Goal: Information Seeking & Learning: Find specific fact

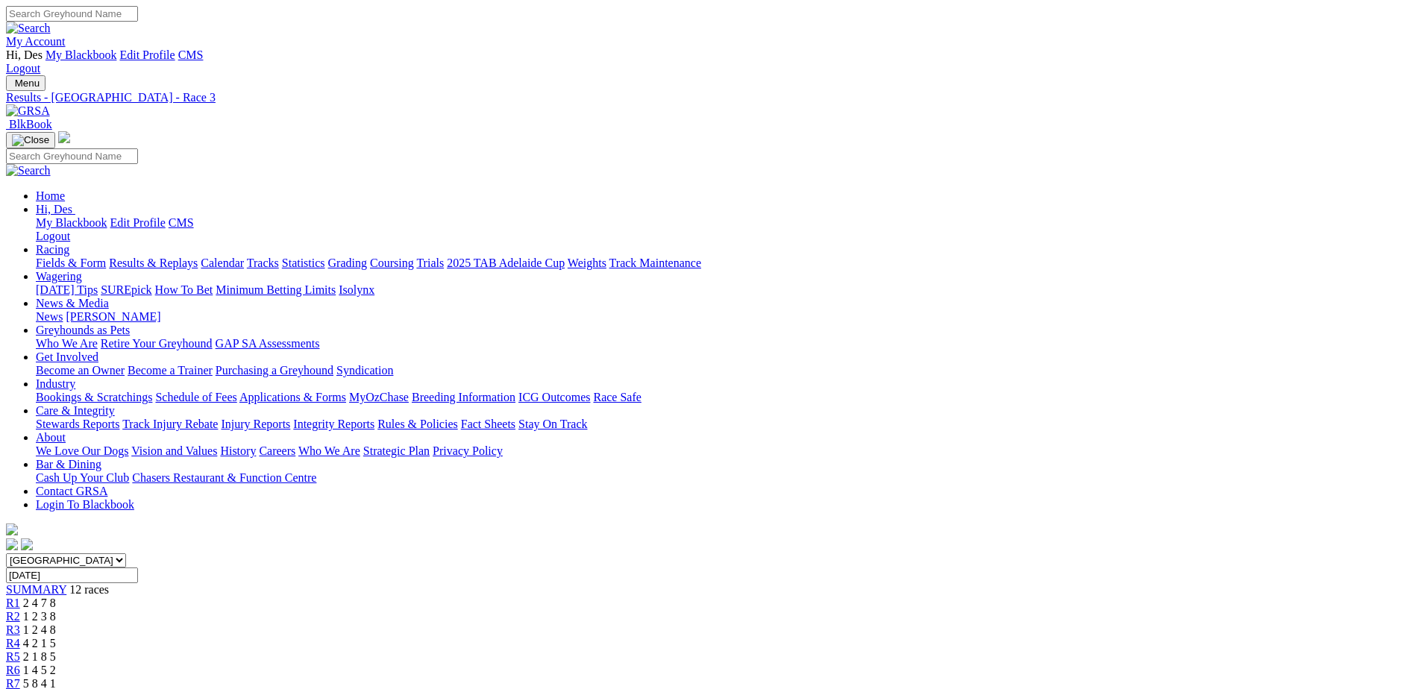
scroll to position [75, 0]
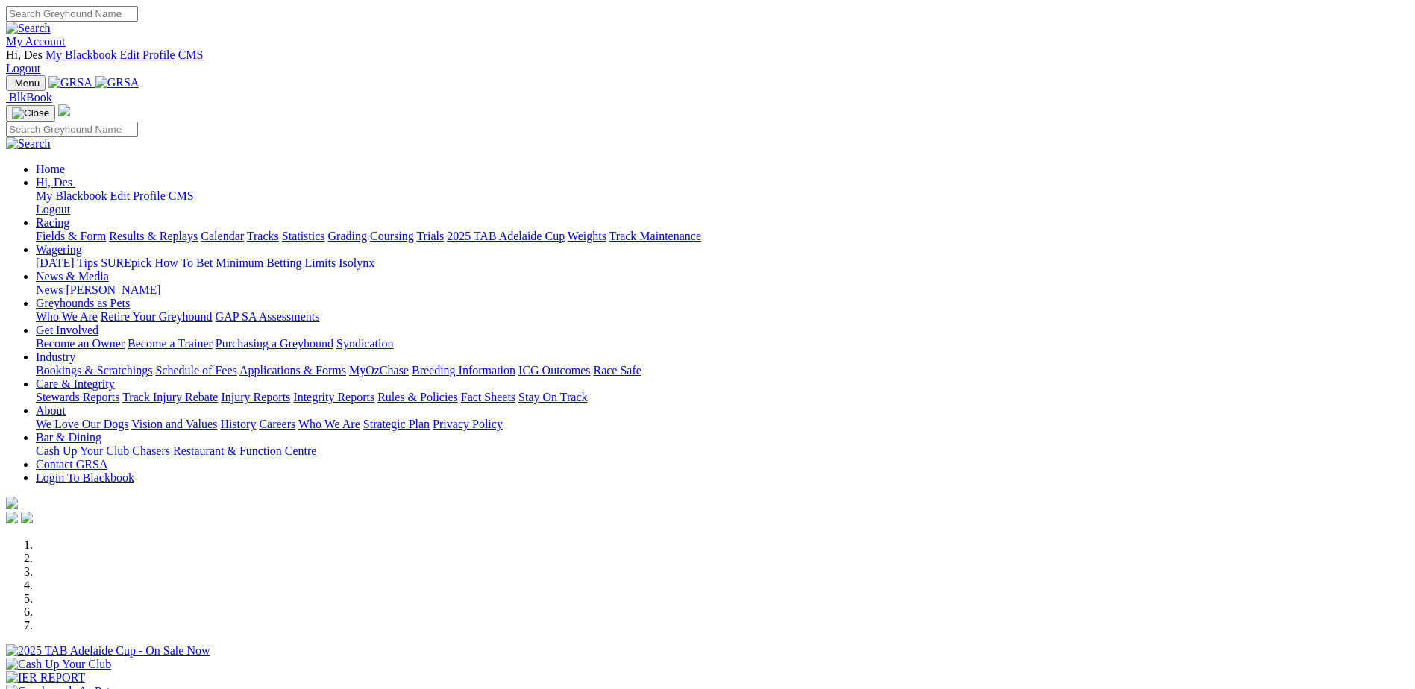
click at [119, 391] on link "Stewards Reports" at bounding box center [78, 397] width 84 height 13
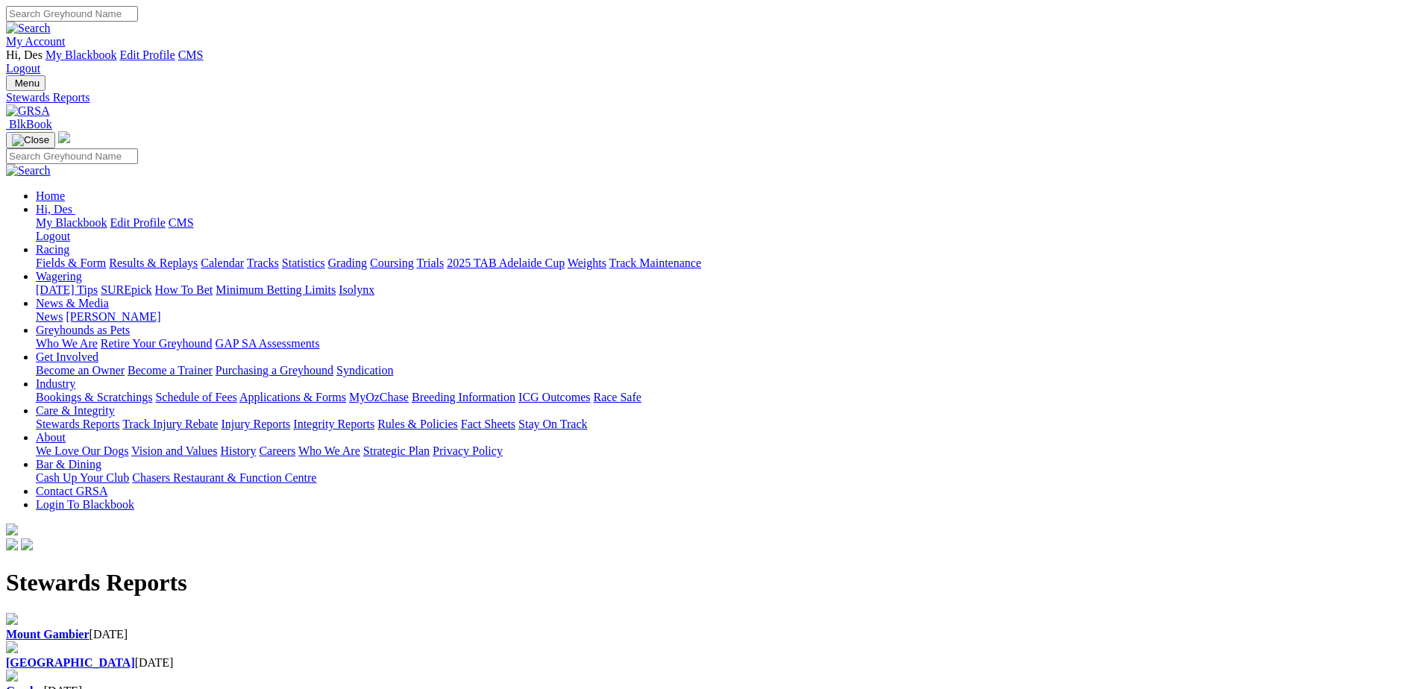
click at [498, 656] on div "Angle Park 02 Oct 2025" at bounding box center [707, 662] width 1403 height 13
drag, startPoint x: 498, startPoint y: 197, endPoint x: 498, endPoint y: 260, distance: 63.4
click at [135, 656] on b "[GEOGRAPHIC_DATA]" at bounding box center [70, 662] width 129 height 13
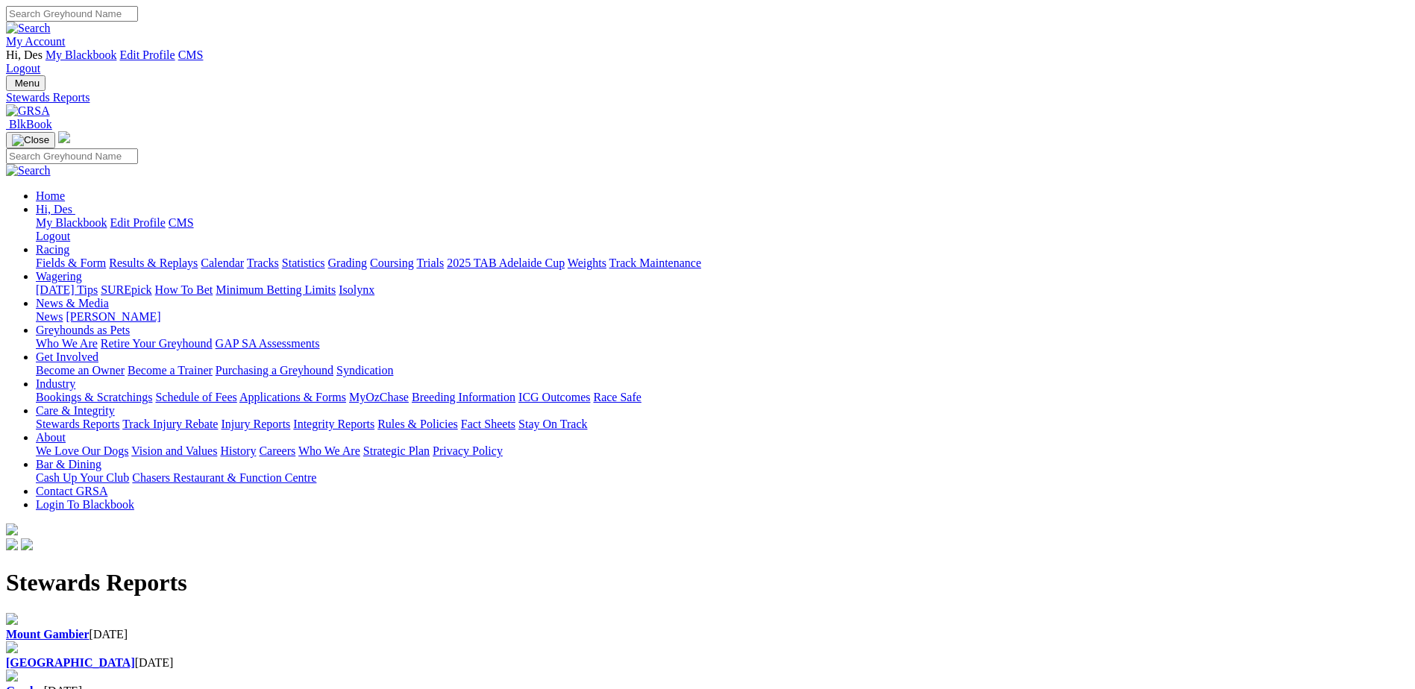
click at [66, 35] on link "My Account" at bounding box center [36, 41] width 60 height 13
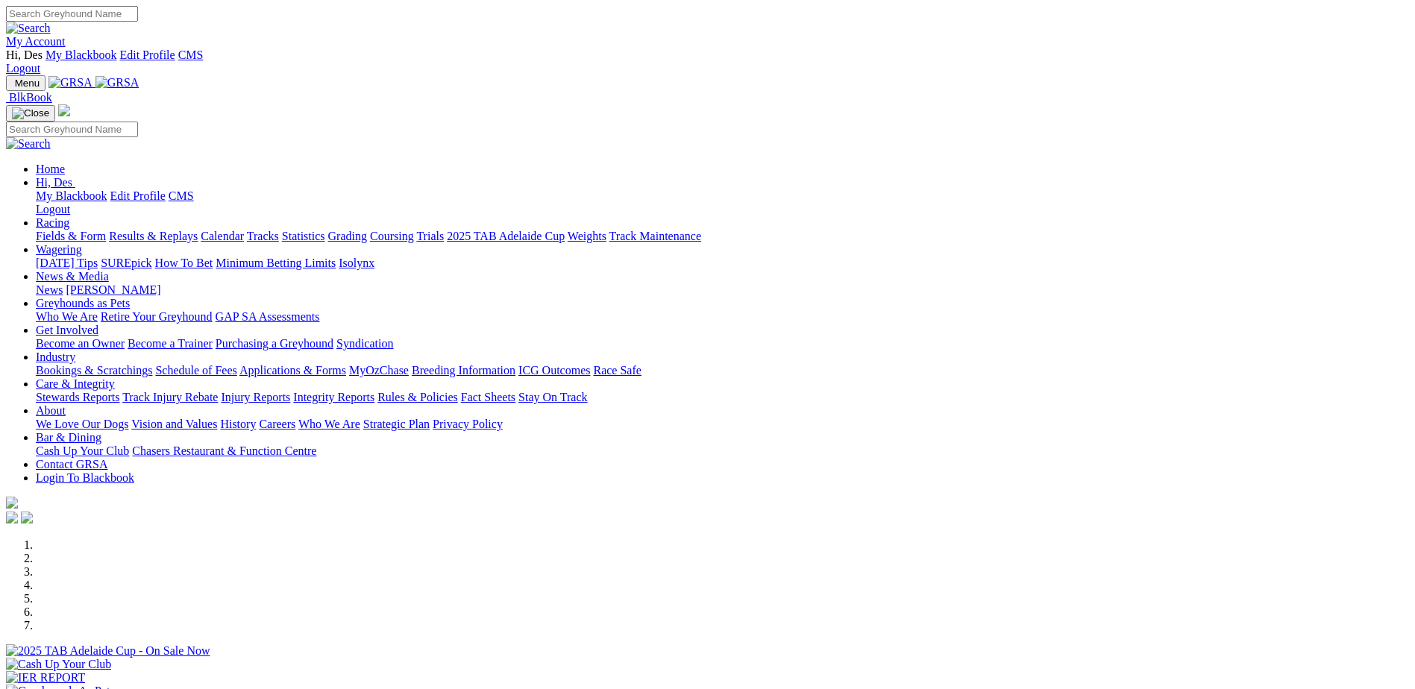
click at [66, 35] on link "My Account" at bounding box center [36, 41] width 60 height 13
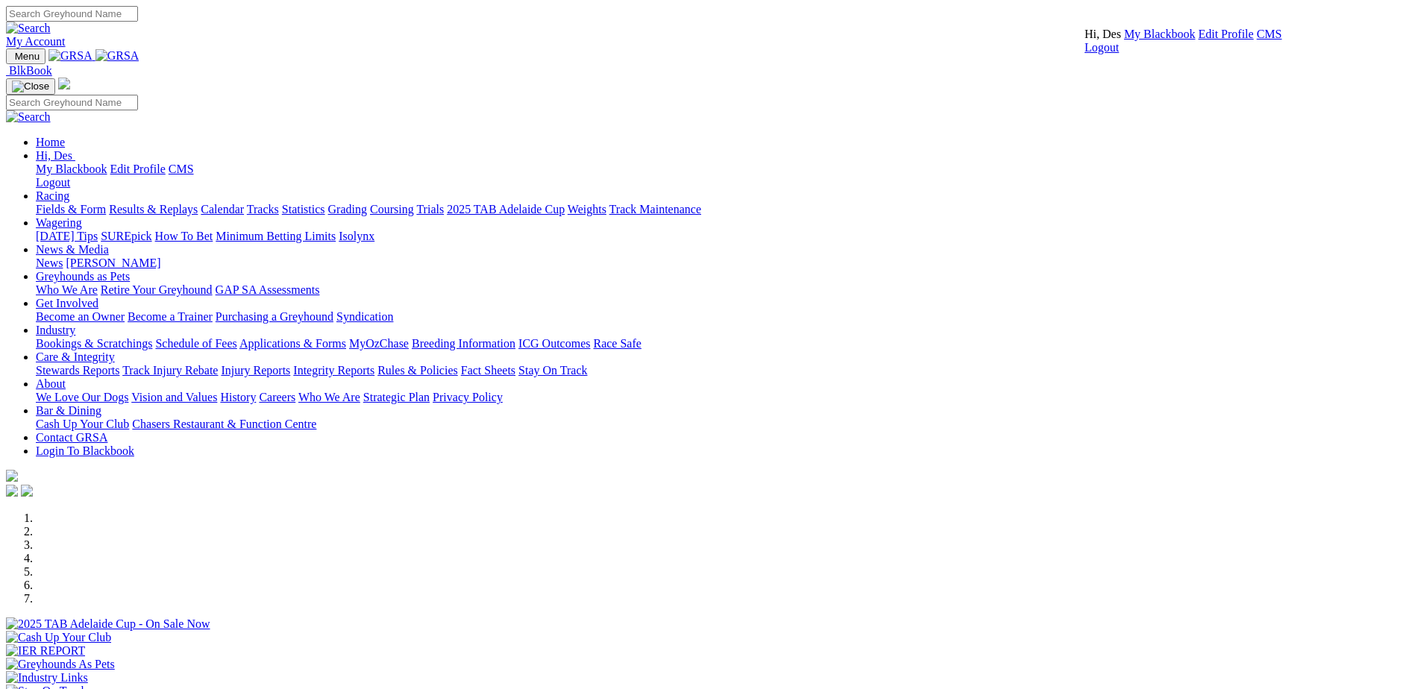
click at [1257, 40] on link "CMS" at bounding box center [1269, 34] width 25 height 13
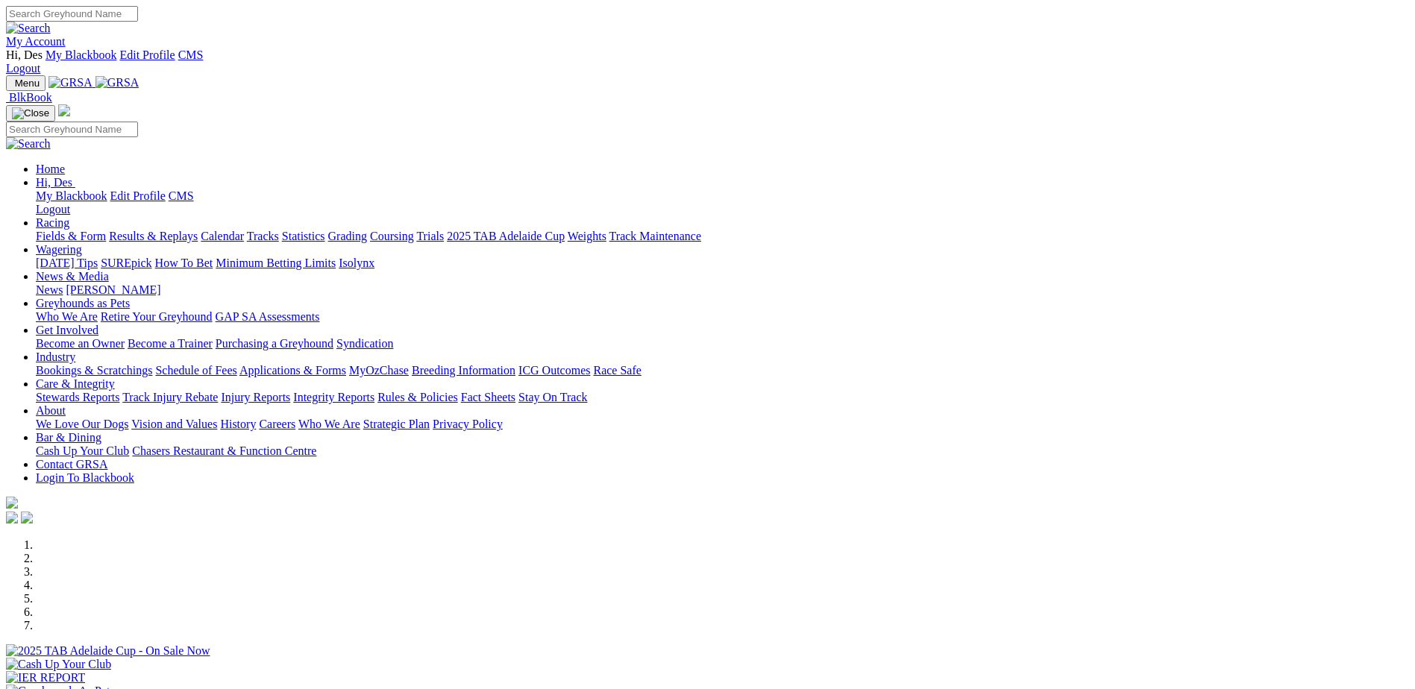
click at [119, 391] on link "Stewards Reports" at bounding box center [78, 397] width 84 height 13
click at [66, 35] on link "My Account" at bounding box center [36, 41] width 60 height 13
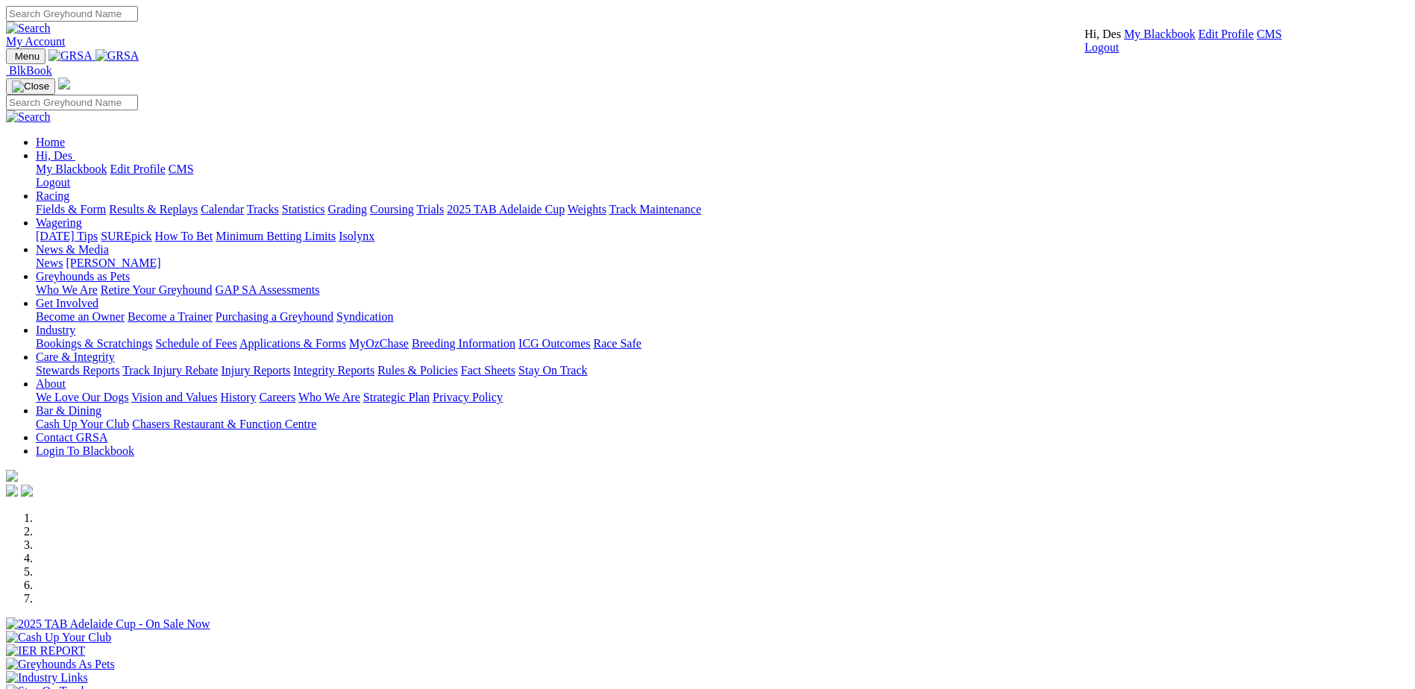
click at [1257, 40] on link "CMS" at bounding box center [1269, 34] width 25 height 13
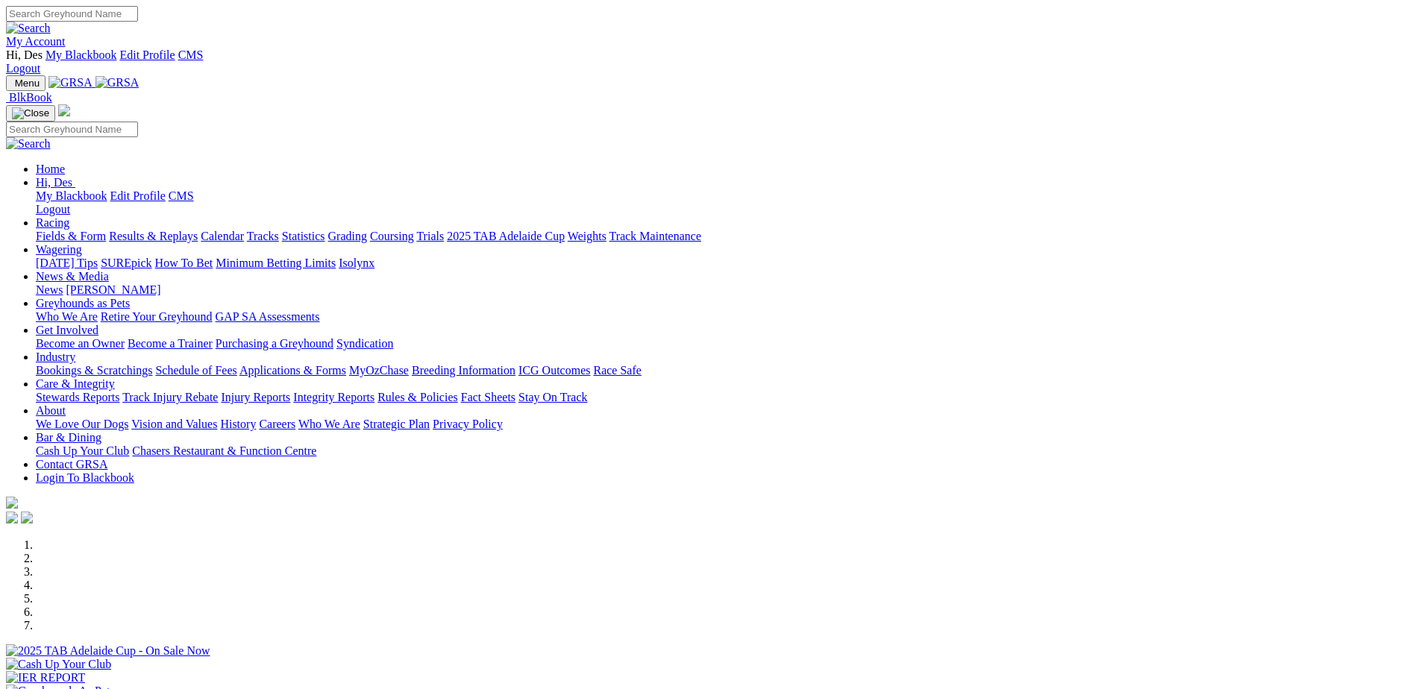
click at [198, 230] on link "Results & Replays" at bounding box center [153, 236] width 89 height 13
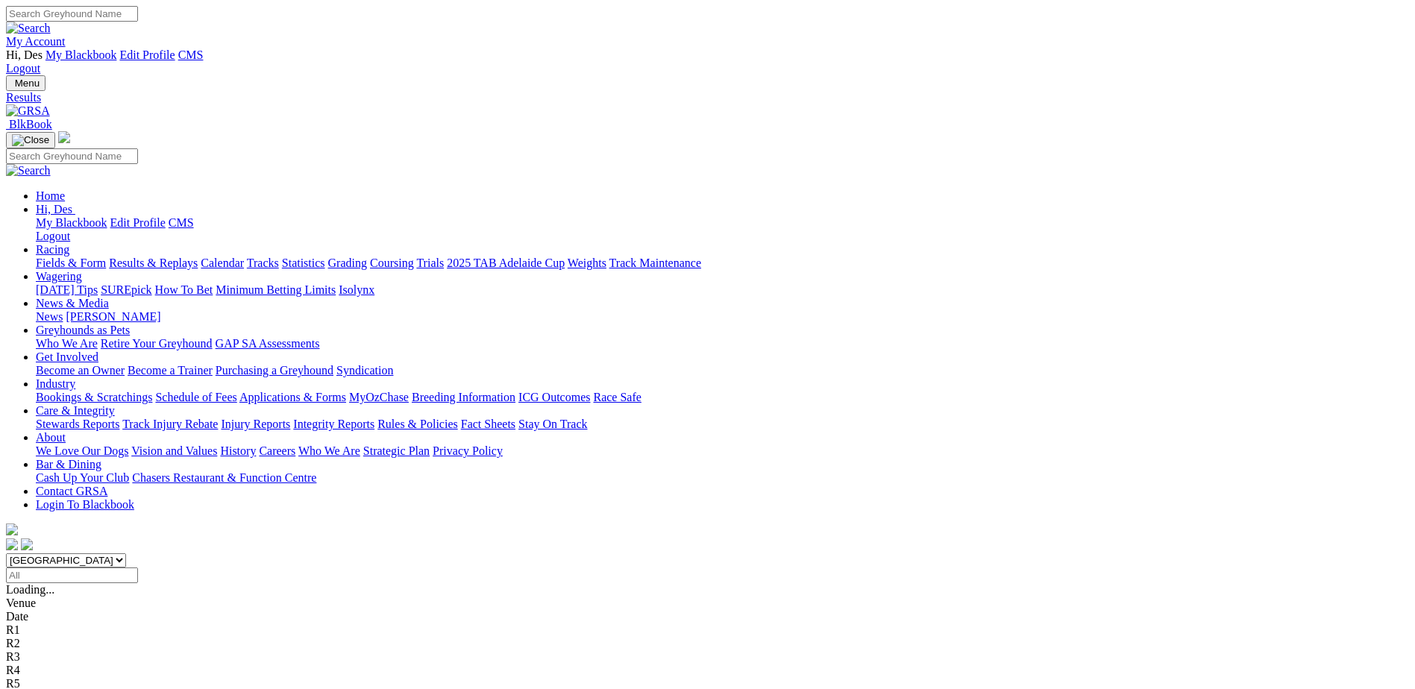
click at [66, 35] on link "My Account" at bounding box center [36, 41] width 60 height 13
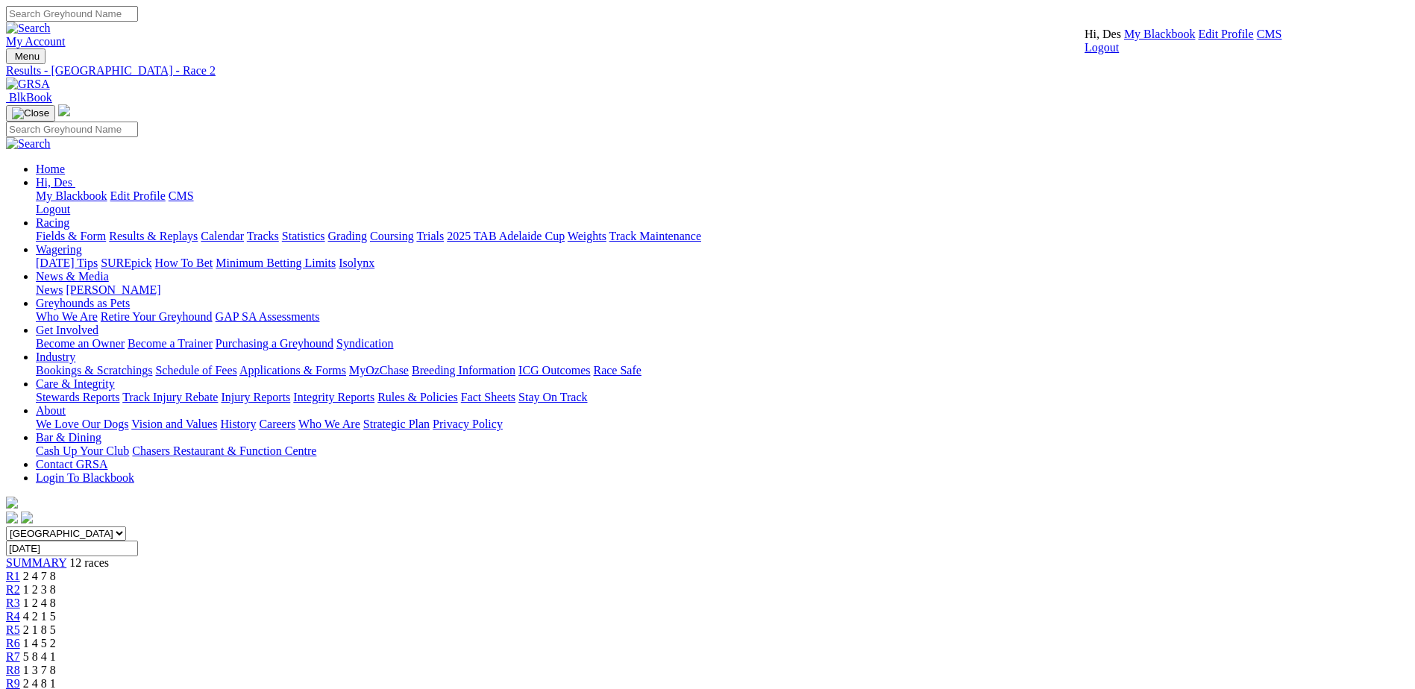
click at [1257, 40] on link "CMS" at bounding box center [1269, 34] width 25 height 13
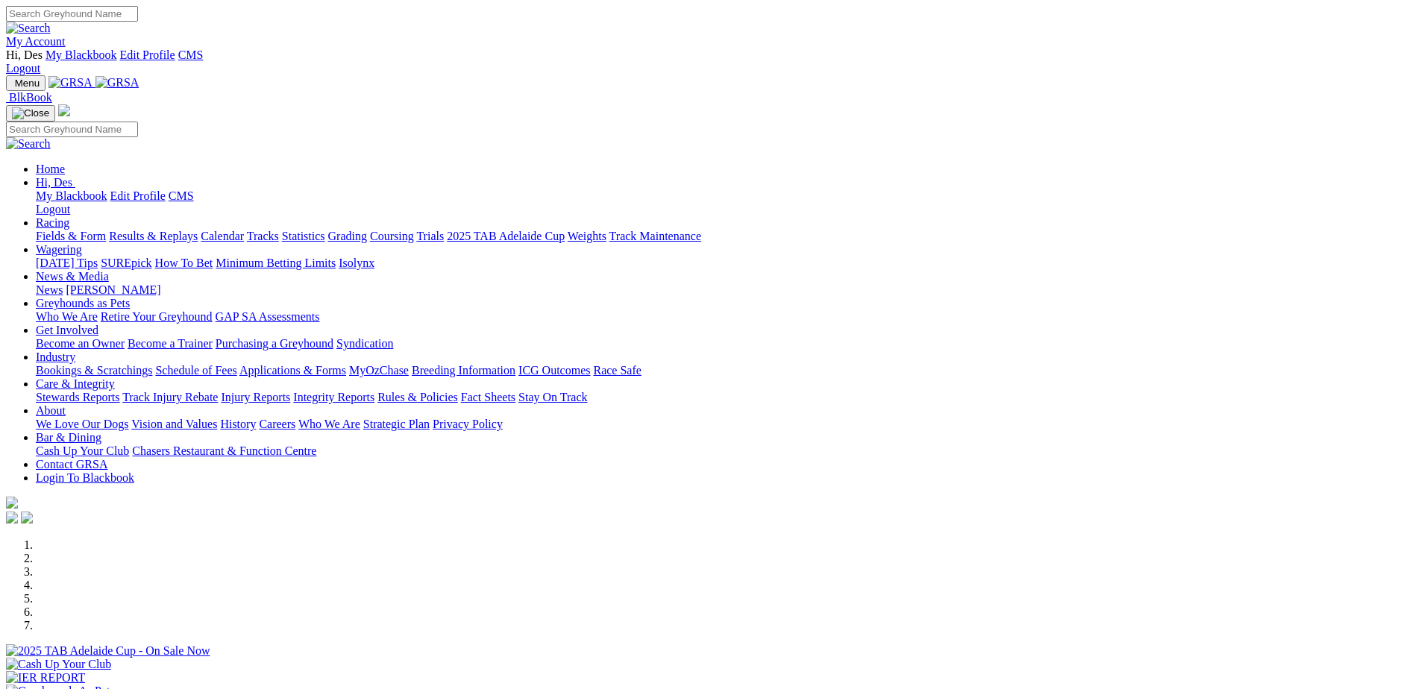
click at [119, 391] on link "Stewards Reports" at bounding box center [78, 397] width 84 height 13
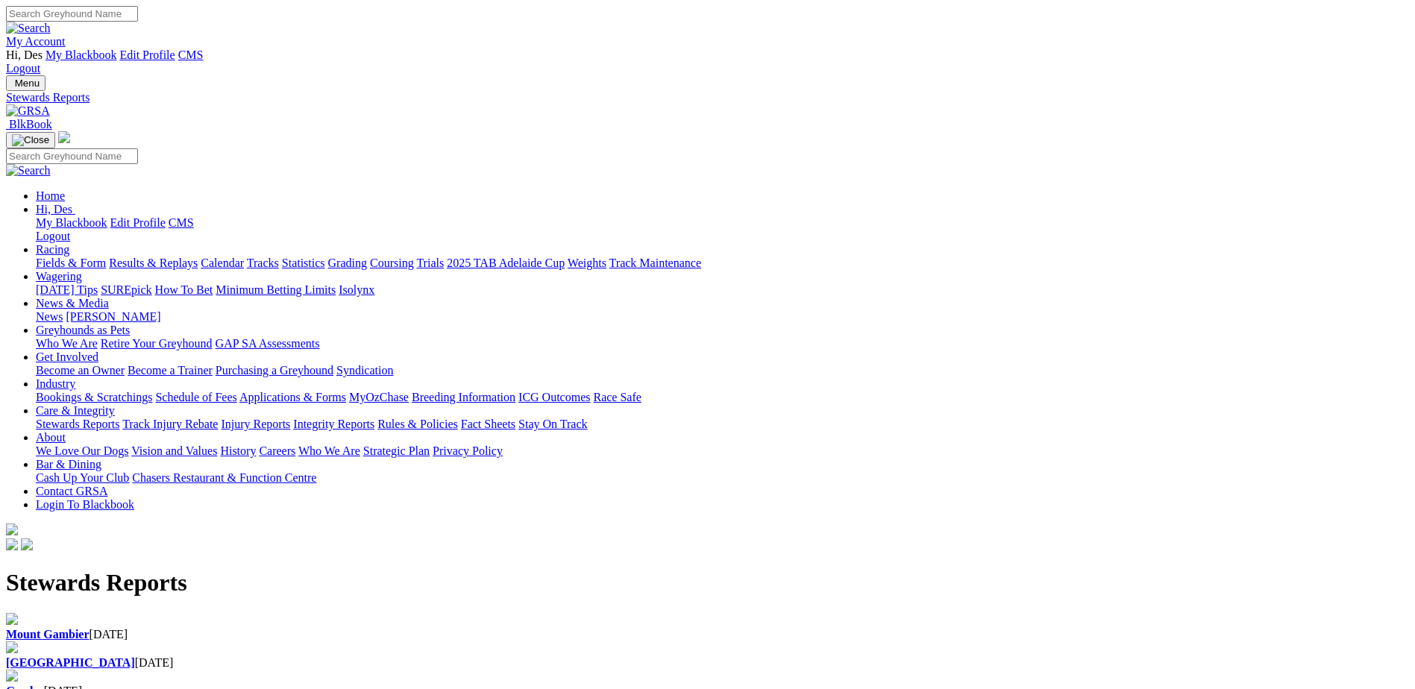
click at [494, 569] on h1 "Stewards Reports" at bounding box center [707, 583] width 1403 height 28
click at [480, 656] on div "[GEOGRAPHIC_DATA] [DATE]" at bounding box center [707, 662] width 1403 height 13
